Goal: Information Seeking & Learning: Learn about a topic

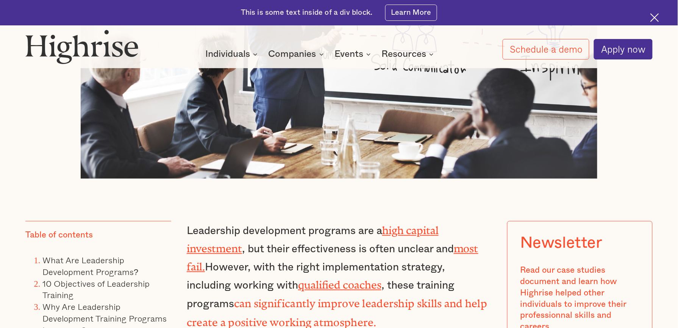
scroll to position [507, 0]
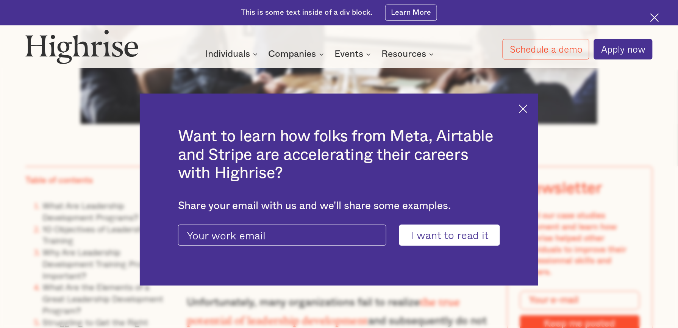
click at [527, 106] on img at bounding box center [523, 108] width 9 height 9
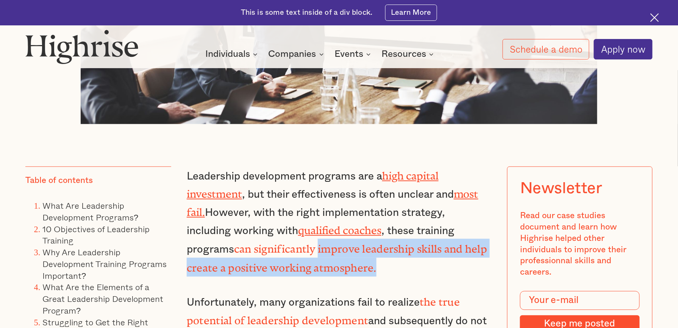
drag, startPoint x: 319, startPoint y: 245, endPoint x: 381, endPoint y: 259, distance: 63.1
click at [381, 259] on p "Leadership development programs are a high capital investment , but their effec…" at bounding box center [339, 222] width 304 height 111
copy strong "improve leadership skills and help create a positive working atmosphere."
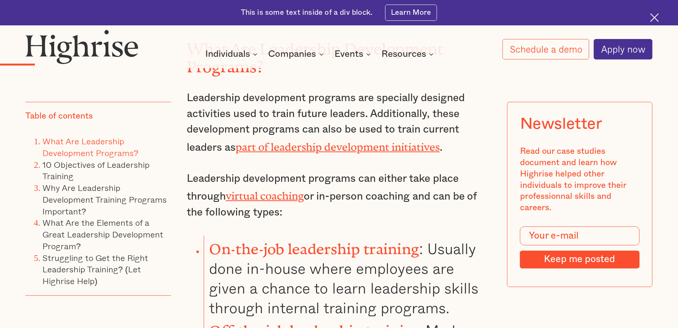
scroll to position [995, 0]
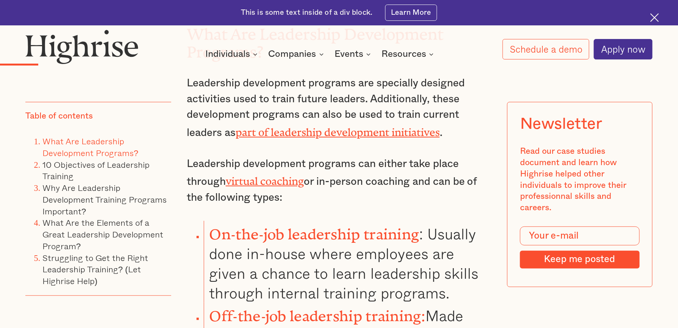
click at [472, 277] on li "On-the-job leadership training : Usually done in-house where employees are give…" at bounding box center [347, 262] width 287 height 82
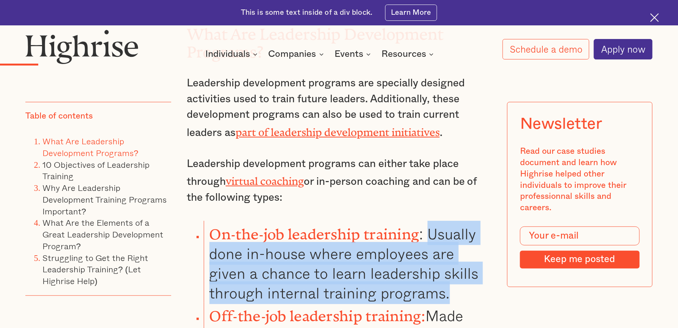
drag, startPoint x: 432, startPoint y: 214, endPoint x: 470, endPoint y: 276, distance: 72.6
click at [470, 276] on li "On-the-job leadership training : Usually done in-house where employees are give…" at bounding box center [347, 262] width 287 height 82
copy li "Usually done in-house where employees are given a chance to learn leadership sk…"
click at [332, 258] on li "On-the-job leadership training : Usually done in-house where employees are give…" at bounding box center [347, 262] width 287 height 82
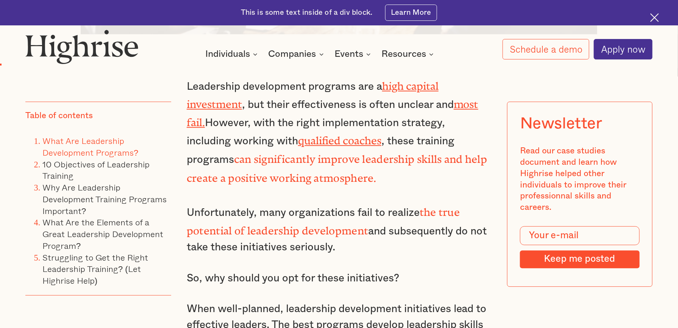
scroll to position [577, 0]
